Goal: Check status: Check status

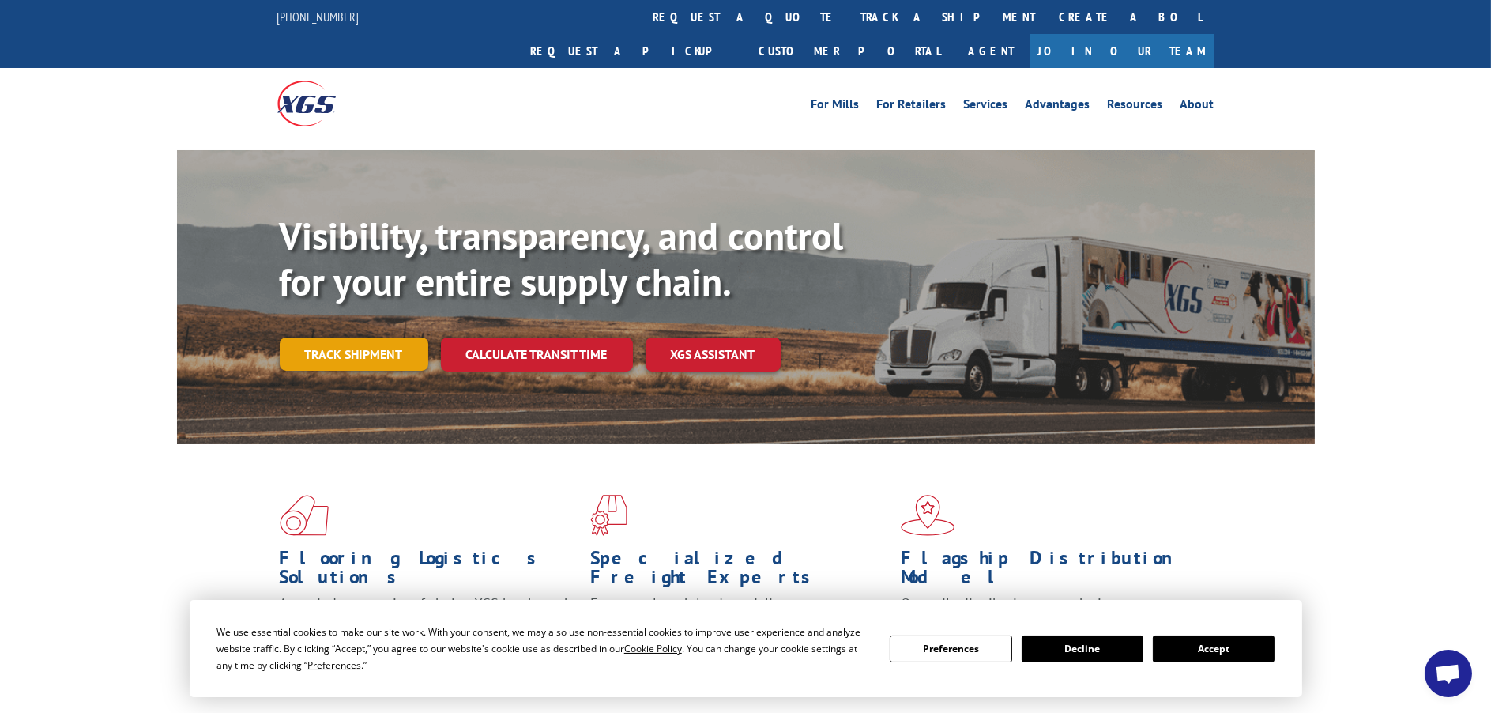
click at [371, 337] on link "Track shipment" at bounding box center [354, 353] width 149 height 33
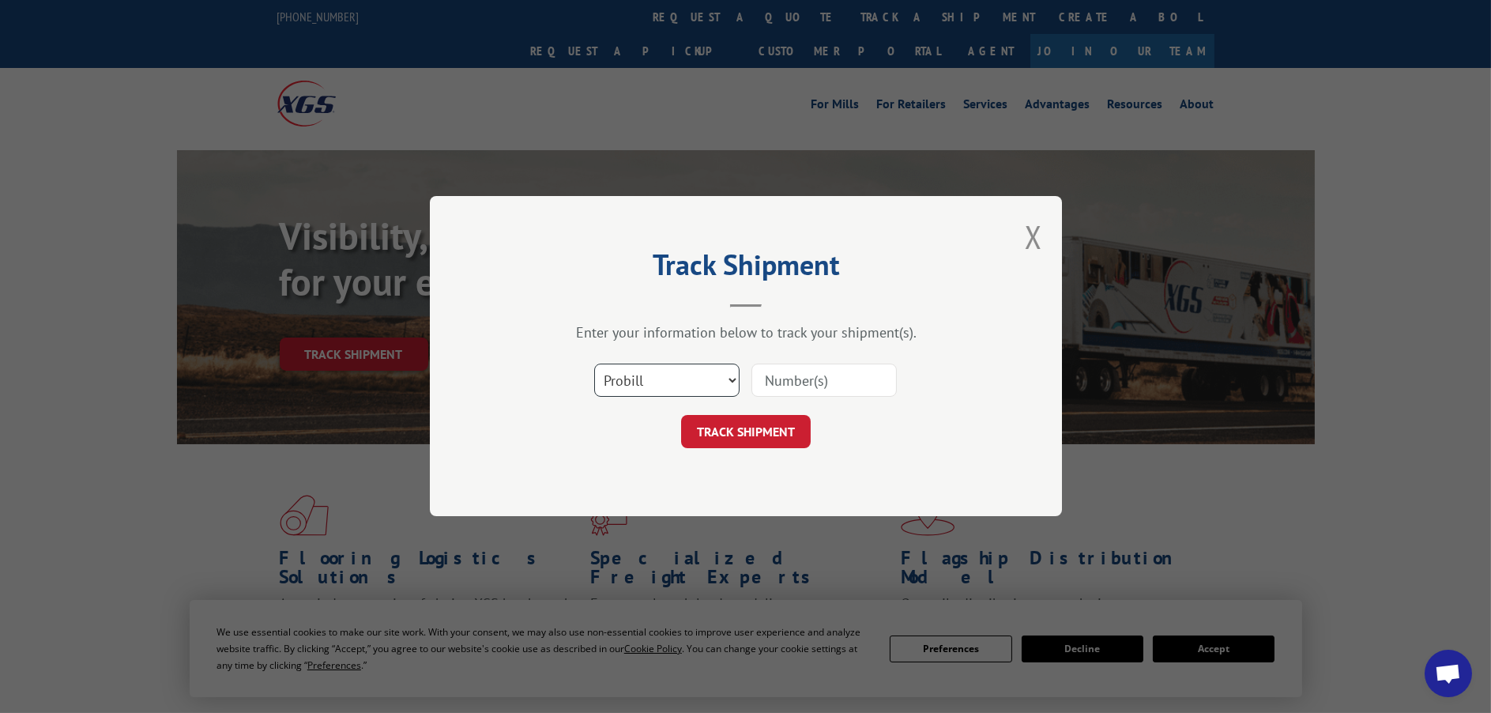
click at [685, 381] on select "Select category... Probill BOL PO" at bounding box center [666, 380] width 145 height 33
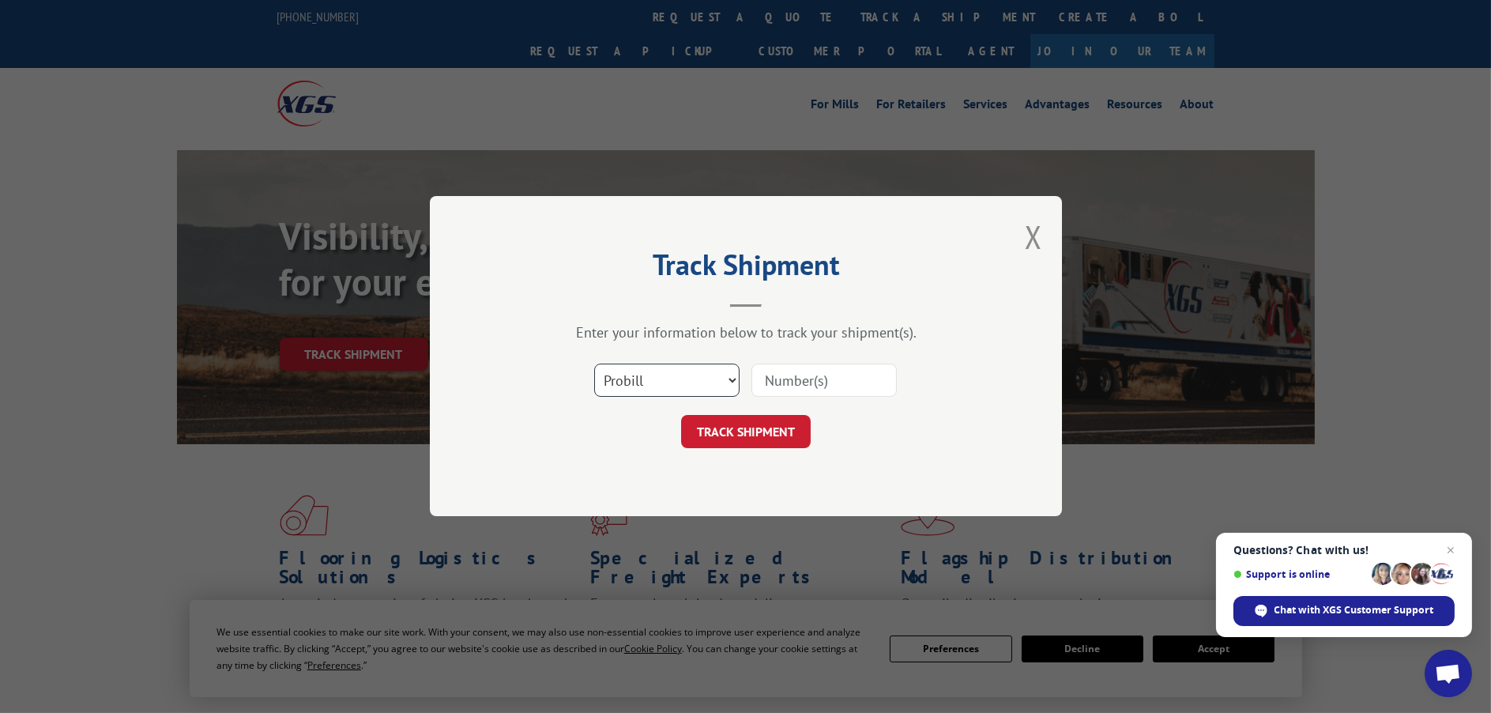
select select "bol"
click at [594, 364] on select "Select category... Probill BOL PO" at bounding box center [666, 380] width 145 height 33
paste input "5606244"
type input "5606244"
click at [765, 435] on button "TRACK SHIPMENT" at bounding box center [746, 432] width 130 height 33
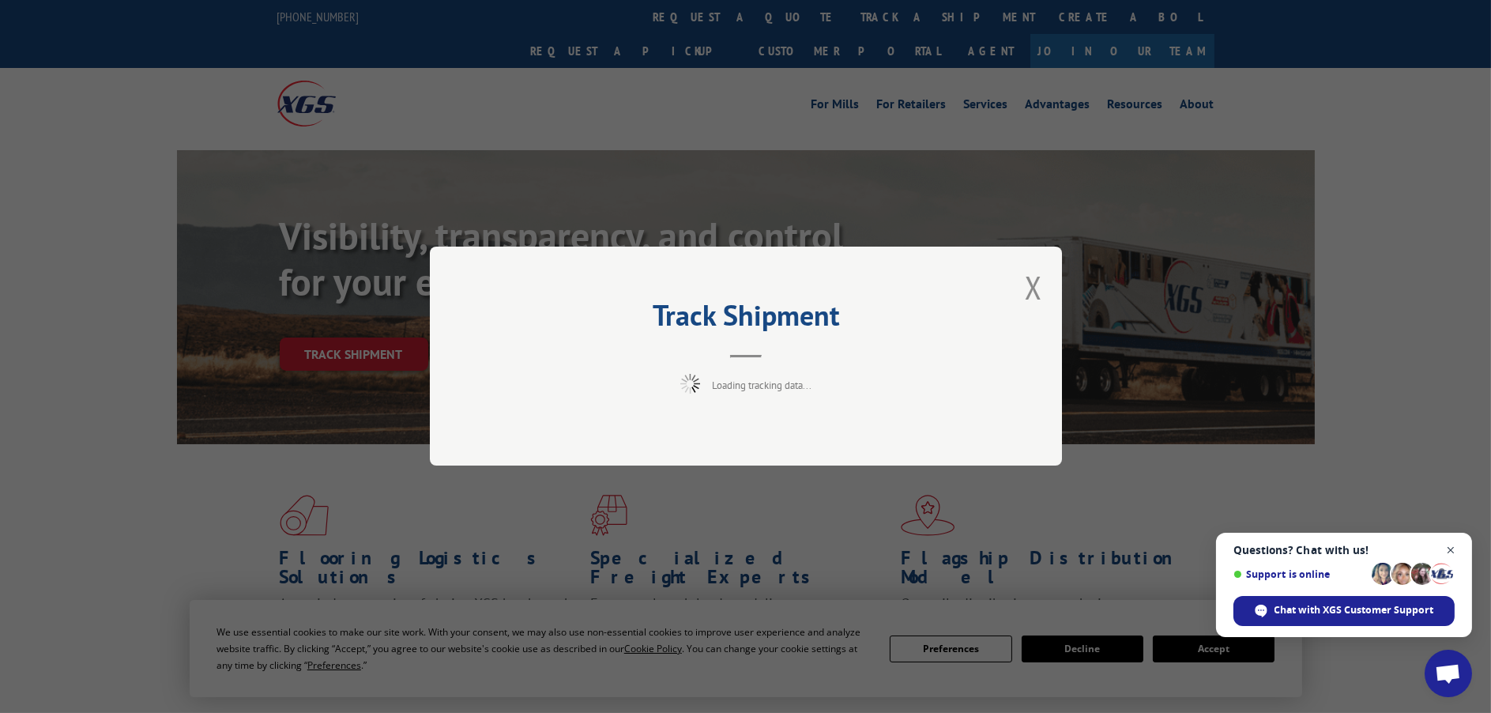
click at [1449, 544] on span "Close chat" at bounding box center [1451, 550] width 20 height 20
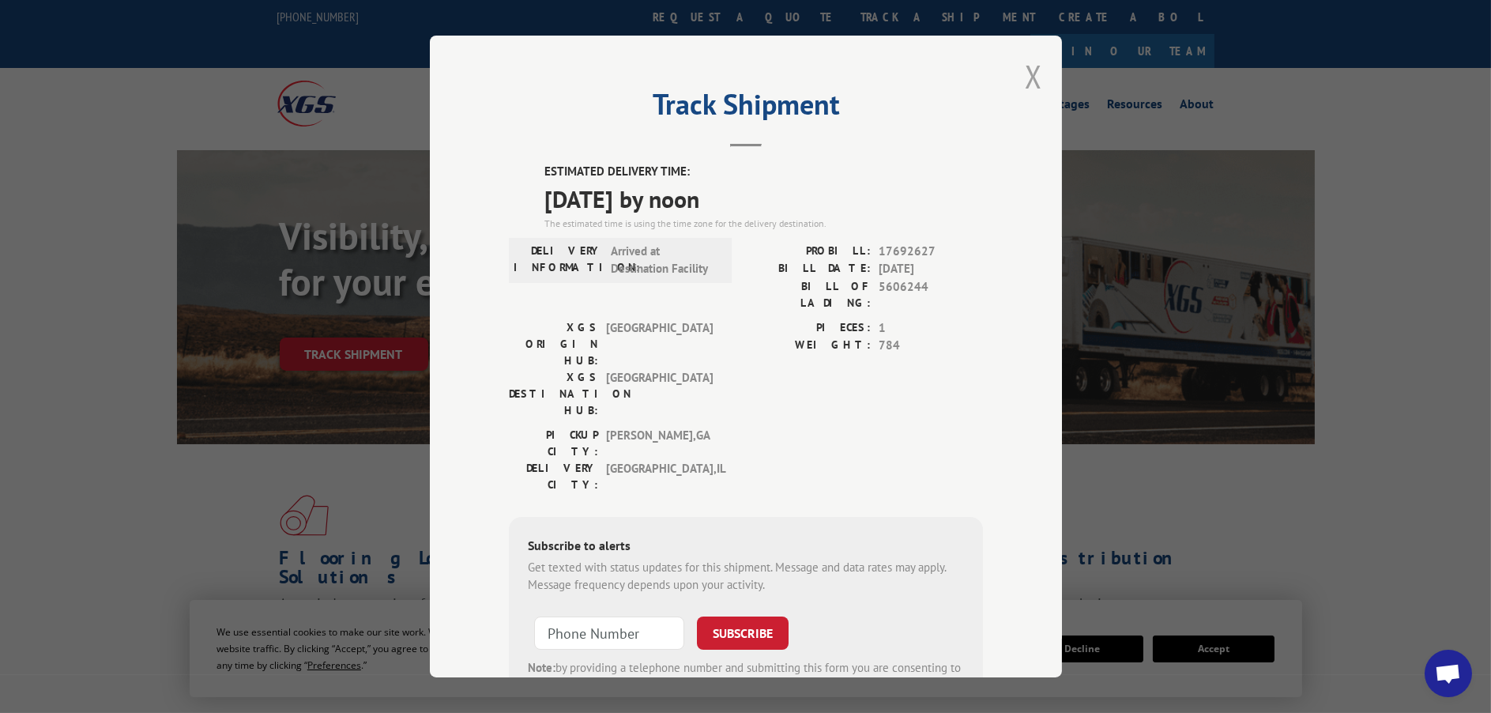
click at [1030, 81] on button "Close modal" at bounding box center [1033, 76] width 17 height 42
